Goal: Information Seeking & Learning: Check status

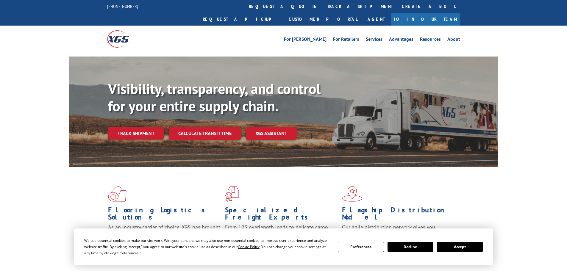
click at [145, 127] on link "Track shipment" at bounding box center [136, 133] width 56 height 12
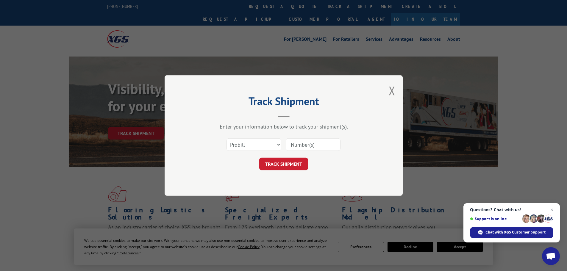
click at [316, 144] on input at bounding box center [313, 144] width 55 height 12
click at [257, 143] on select "Select category... Probill BOL PO" at bounding box center [253, 144] width 55 height 12
select select "bol"
click at [226, 138] on select "Select category... Probill BOL PO" at bounding box center [253, 144] width 55 height 12
click at [313, 148] on input at bounding box center [313, 144] width 55 height 12
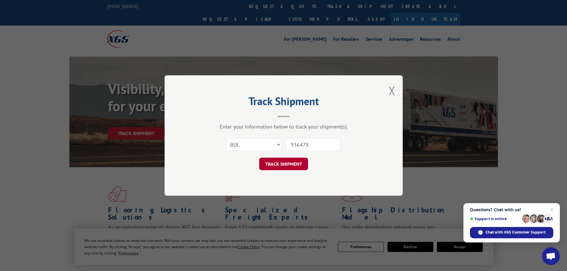
type input "936478"
click at [282, 164] on button "TRACK SHIPMENT" at bounding box center [283, 164] width 49 height 12
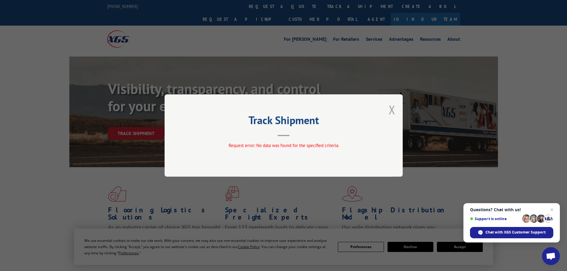
click at [391, 107] on button "Close modal" at bounding box center [391, 110] width 7 height 16
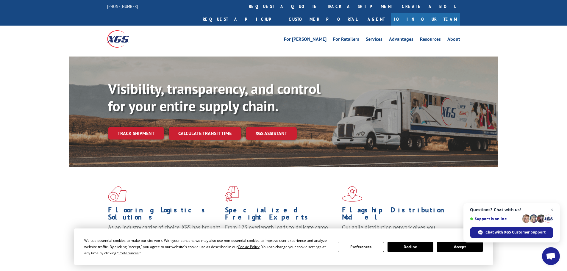
click at [131, 127] on link "Track shipment" at bounding box center [136, 133] width 56 height 12
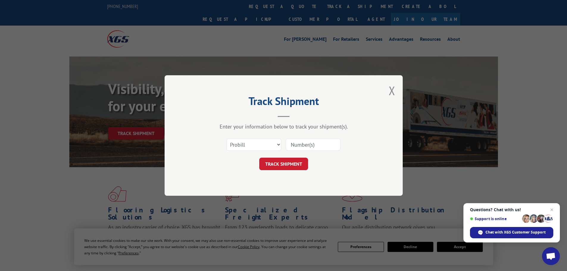
click at [303, 145] on input at bounding box center [313, 144] width 55 height 12
type input "936478"
click at [292, 164] on button "TRACK SHIPMENT" at bounding box center [283, 164] width 49 height 12
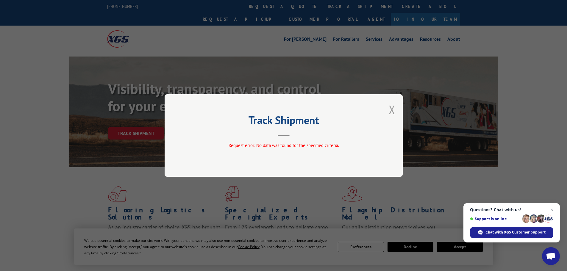
click at [391, 110] on button "Close modal" at bounding box center [391, 110] width 7 height 16
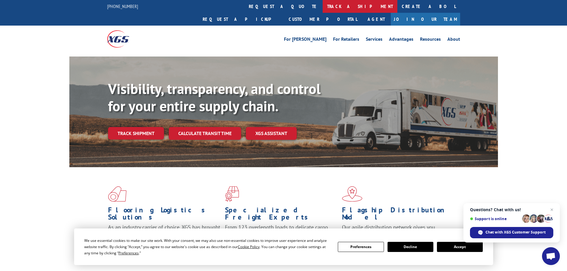
click at [322, 5] on link "track a shipment" at bounding box center [359, 6] width 75 height 13
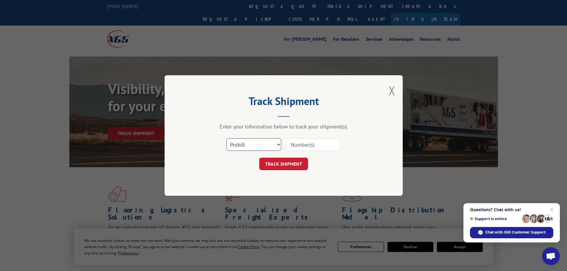
click at [278, 145] on select "Select category... Probill BOL PO" at bounding box center [253, 144] width 55 height 12
select select "po"
click at [226, 138] on select "Select category... Probill BOL PO" at bounding box center [253, 144] width 55 height 12
click at [320, 148] on input at bounding box center [313, 144] width 55 height 12
type input "900022837"
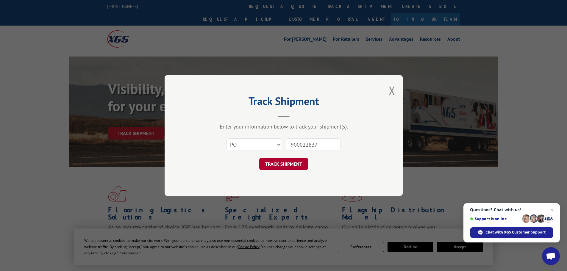
click at [276, 164] on button "TRACK SHIPMENT" at bounding box center [283, 164] width 49 height 12
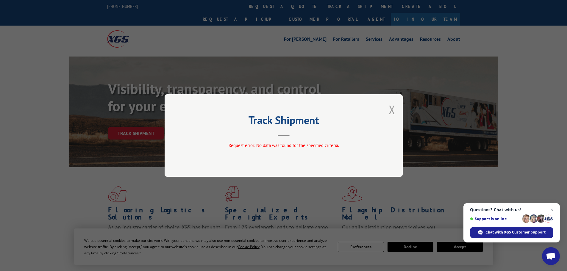
click at [393, 107] on button "Close modal" at bounding box center [391, 110] width 7 height 16
